Goal: Task Accomplishment & Management: Manage account settings

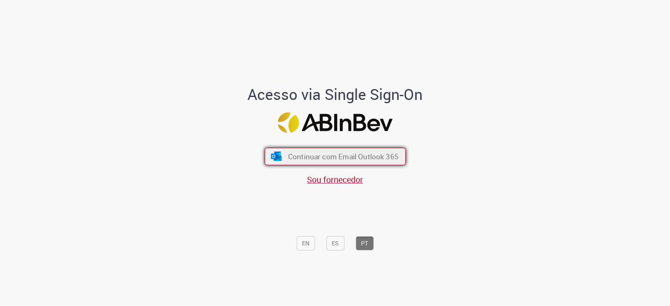
click at [323, 164] on button "Continuar com Email Outlook 365" at bounding box center [335, 157] width 141 height 18
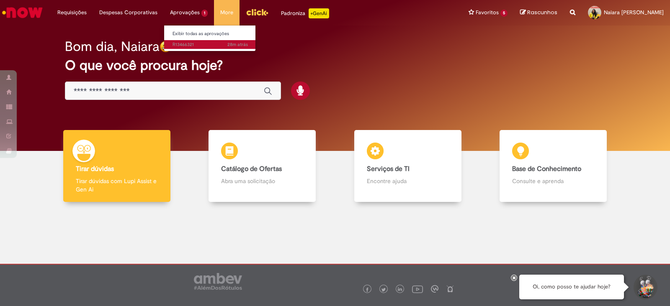
click at [179, 41] on span "28m atrás 28 minutos atrás R13466321" at bounding box center [209, 44] width 75 height 7
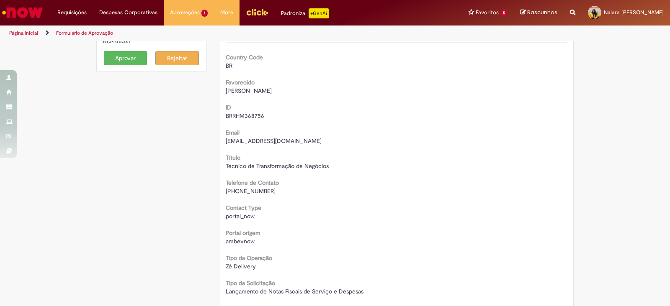
scroll to position [41, 0]
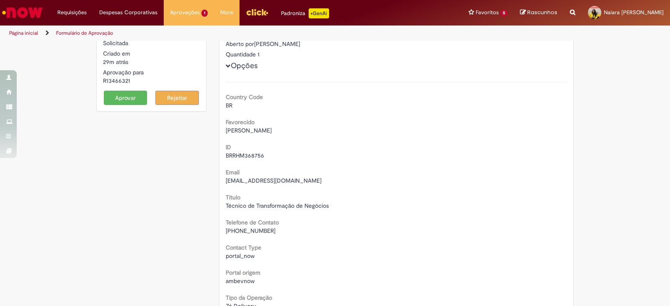
click at [121, 100] on button "Aprovar" at bounding box center [126, 98] width 44 height 14
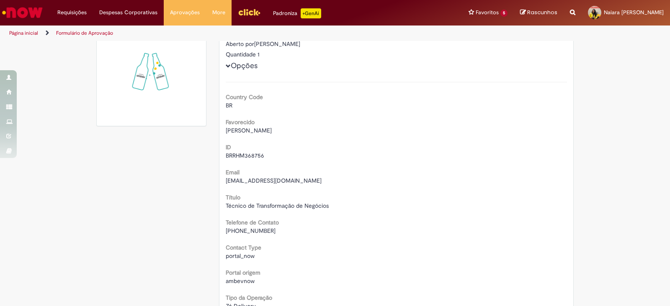
scroll to position [34, 0]
